Goal: Communication & Community: Answer question/provide support

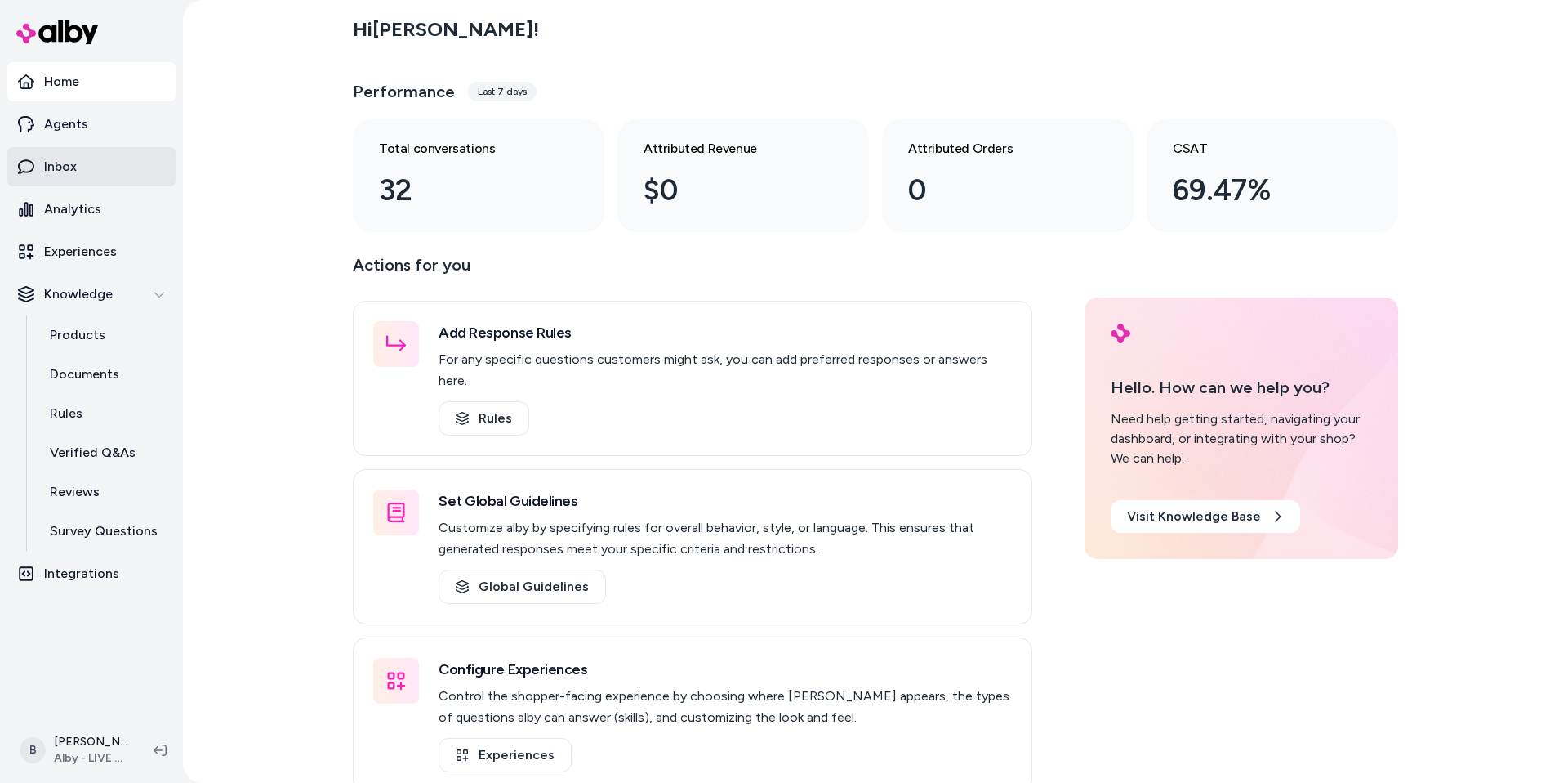
click at [95, 169] on link "Inbox" at bounding box center [92, 166] width 170 height 39
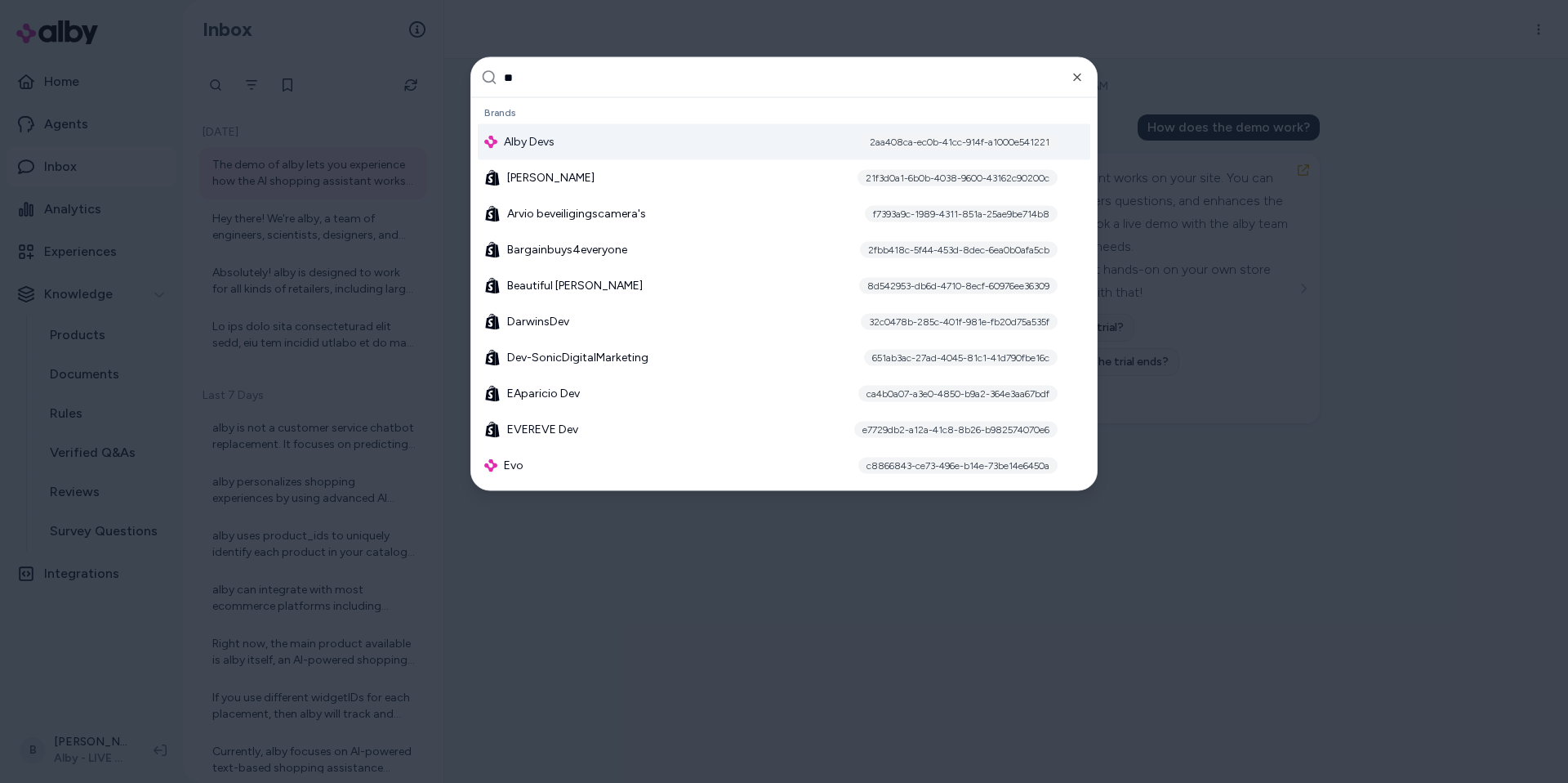
type input "***"
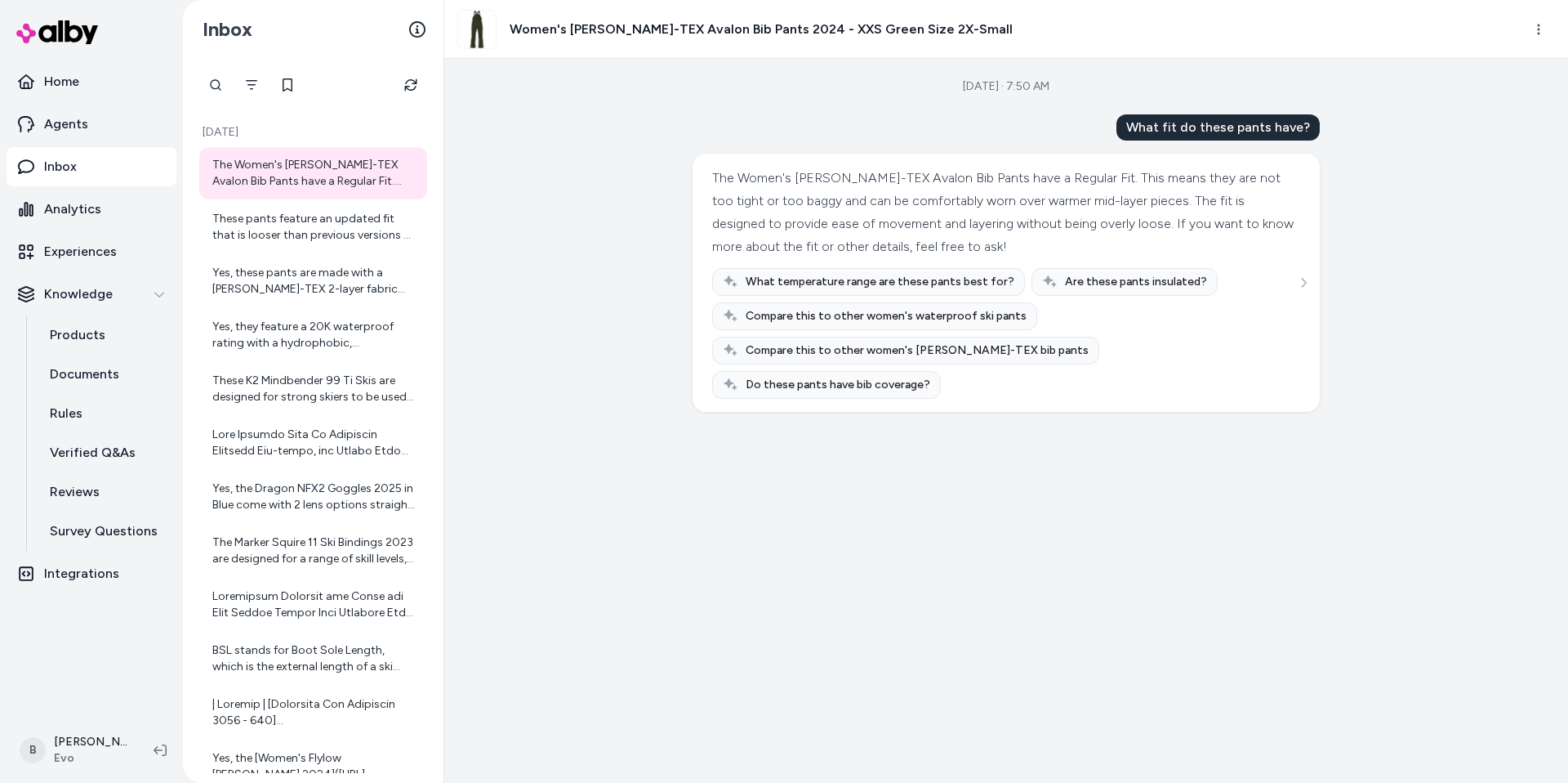
click at [528, 345] on div "[DATE] · 7:50 AM What fit do these pants have? The Women's [PERSON_NAME]-TEX Av…" at bounding box center [1006, 420] width 1124 height 723
click at [339, 437] on div at bounding box center [315, 443] width 205 height 33
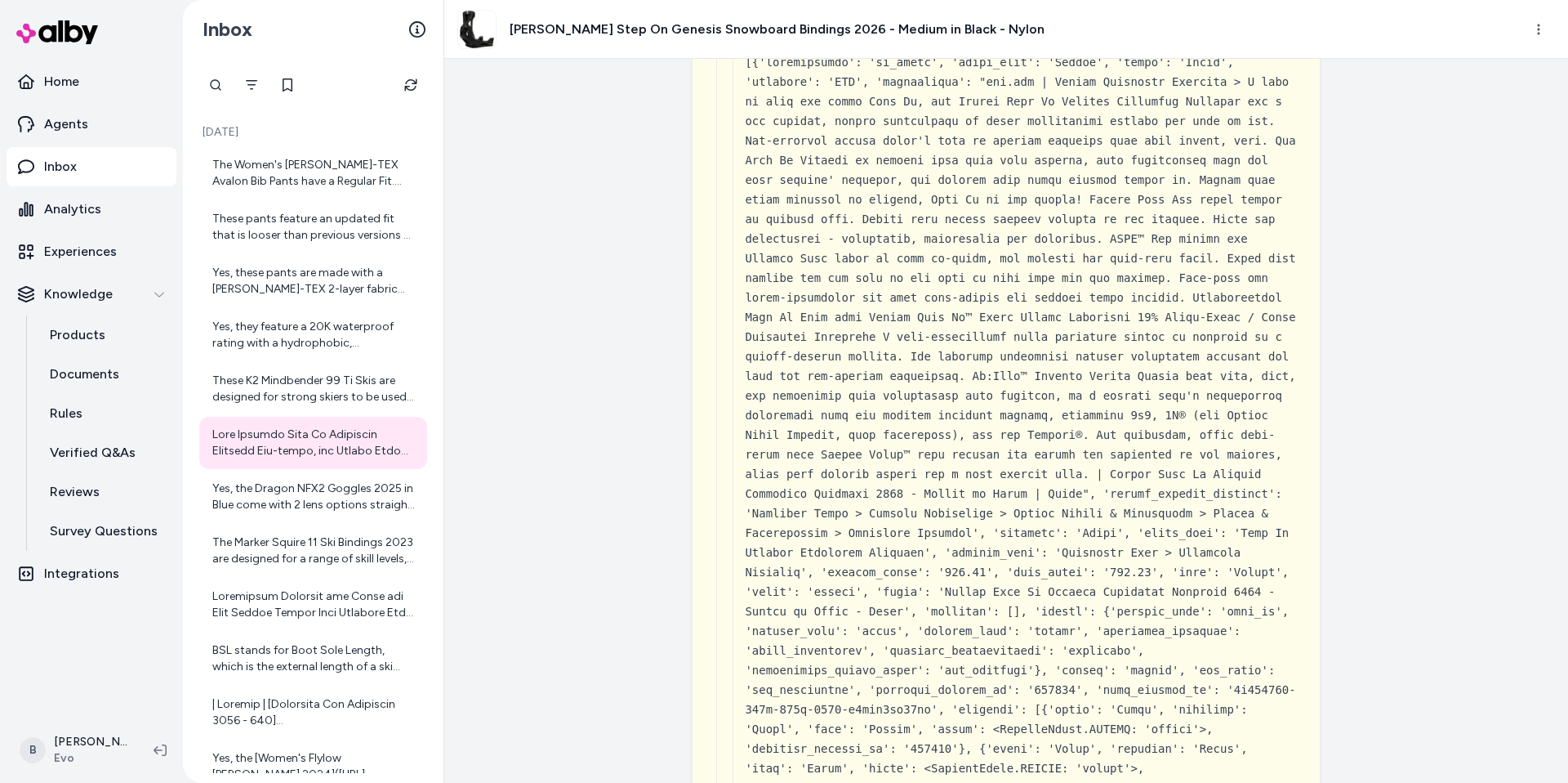
scroll to position [526, 0]
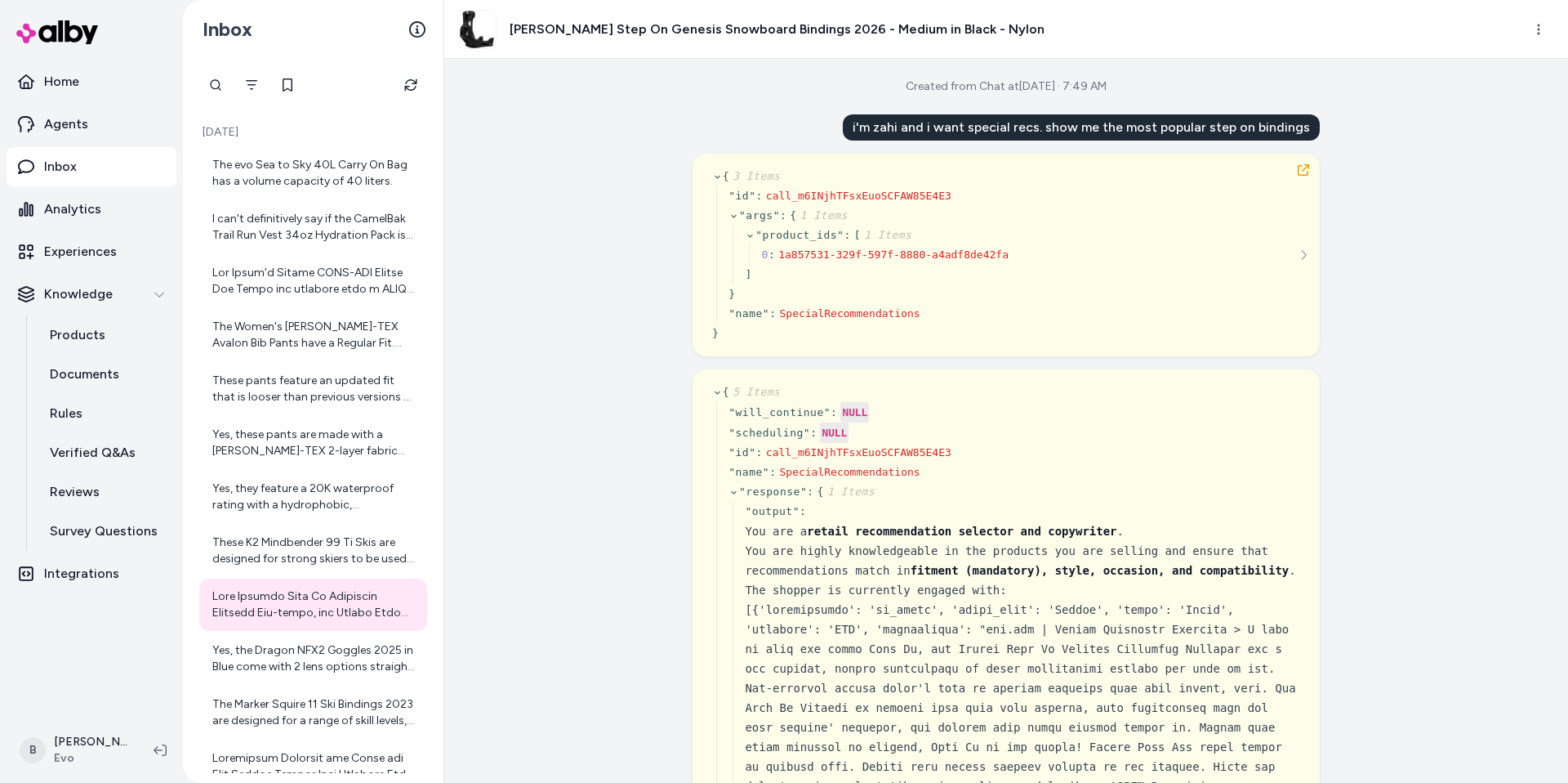
scroll to position [80387, 0]
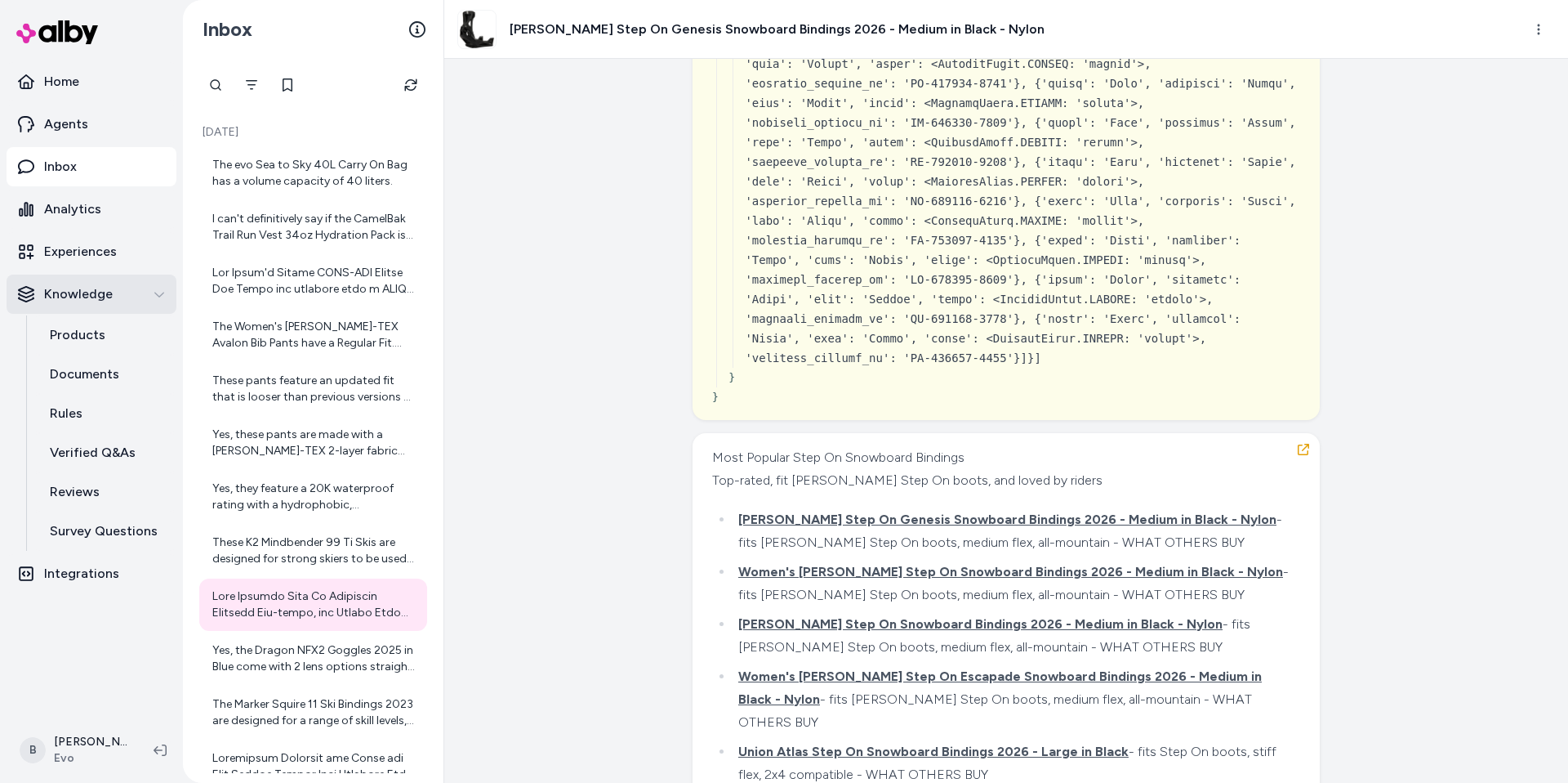
click at [556, 345] on div "Created from Chat at Sep 26, 2025 · 7:49 AM i'm zahi and i want special recs. s…" at bounding box center [1006, 420] width 1124 height 723
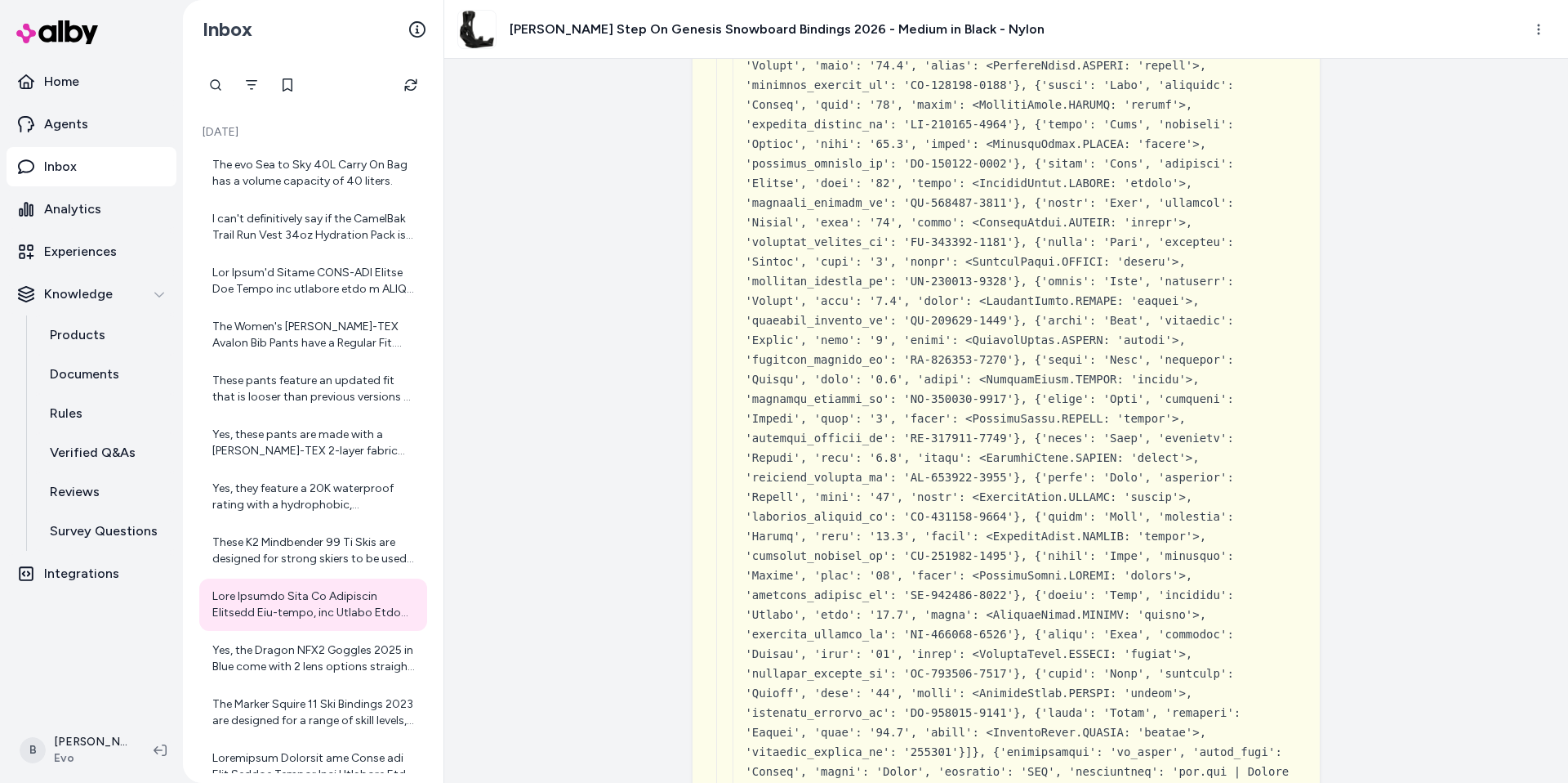
scroll to position [66987, 0]
